Goal: Find specific page/section: Find specific page/section

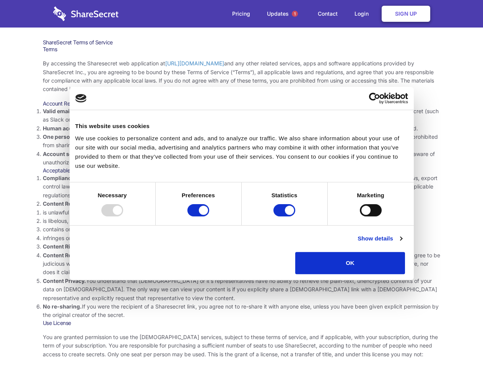
click at [241, 184] on li "Compliance with local laws and regulations. Your use of the Sharesecret must no…" at bounding box center [242, 187] width 398 height 26
click at [123, 216] on div at bounding box center [112, 210] width 22 height 12
click at [209, 216] on input "Preferences" at bounding box center [198, 210] width 22 height 12
checkbox input "false"
click at [285, 216] on input "Statistics" at bounding box center [284, 210] width 22 height 12
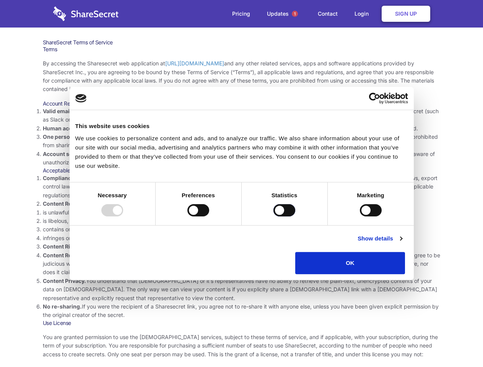
checkbox input "false"
click at [360, 216] on input "Marketing" at bounding box center [371, 210] width 22 height 12
checkbox input "true"
click at [402, 243] on link "Show details" at bounding box center [380, 238] width 44 height 9
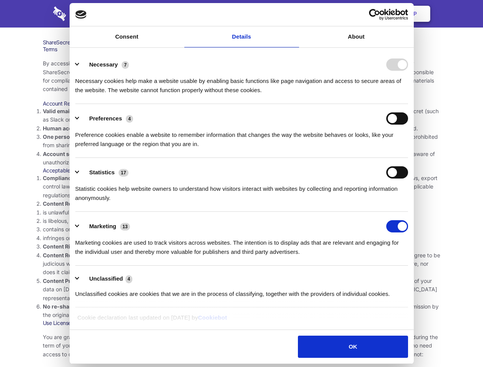
click at [408, 149] on div "Preference cookies enable a website to remember information that changes the wa…" at bounding box center [241, 137] width 333 height 24
click at [294, 14] on span "1" at bounding box center [295, 14] width 6 height 6
